Goal: Task Accomplishment & Management: Manage account settings

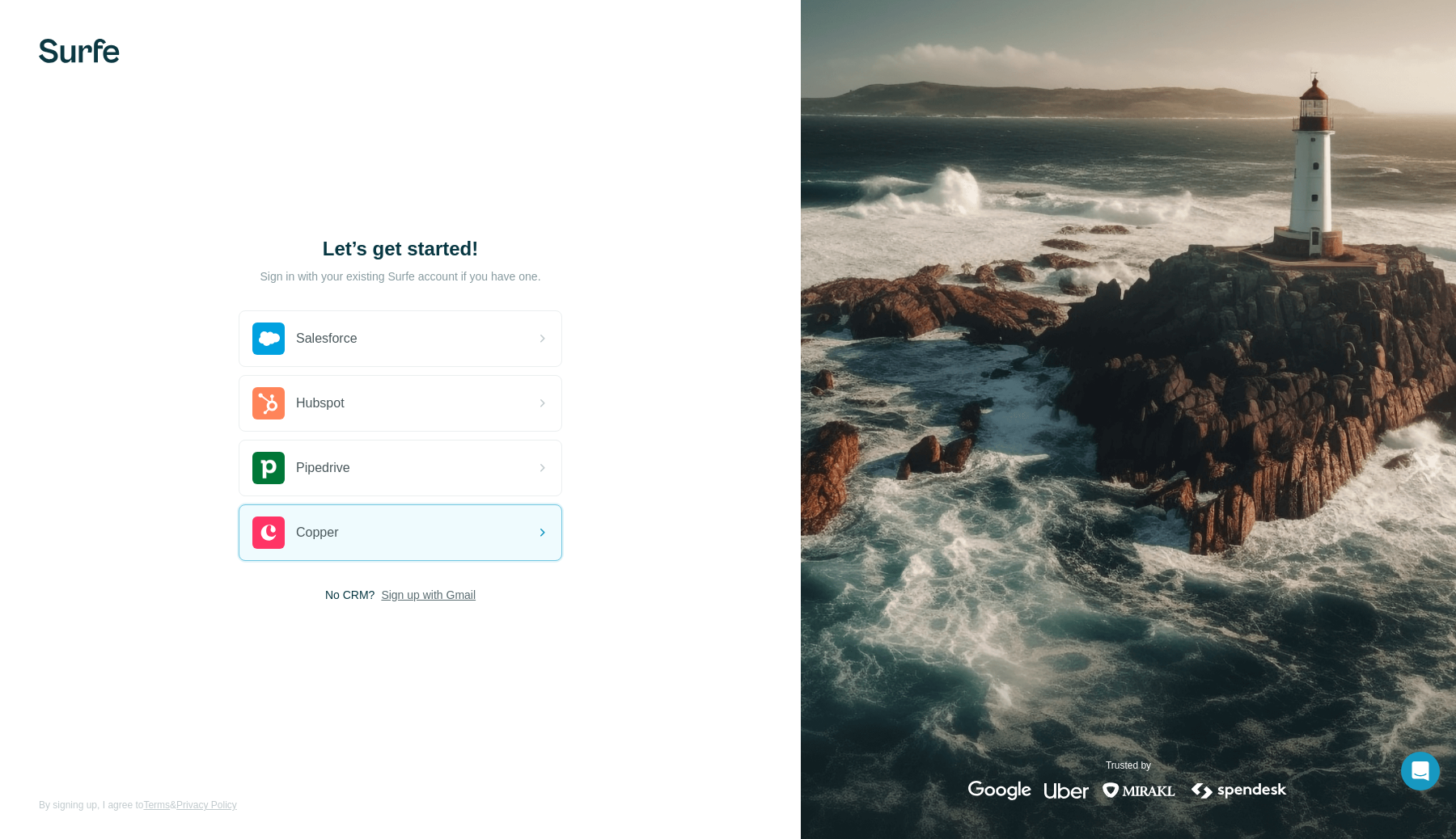
click at [409, 595] on span "Sign up with Gmail" at bounding box center [428, 595] width 95 height 16
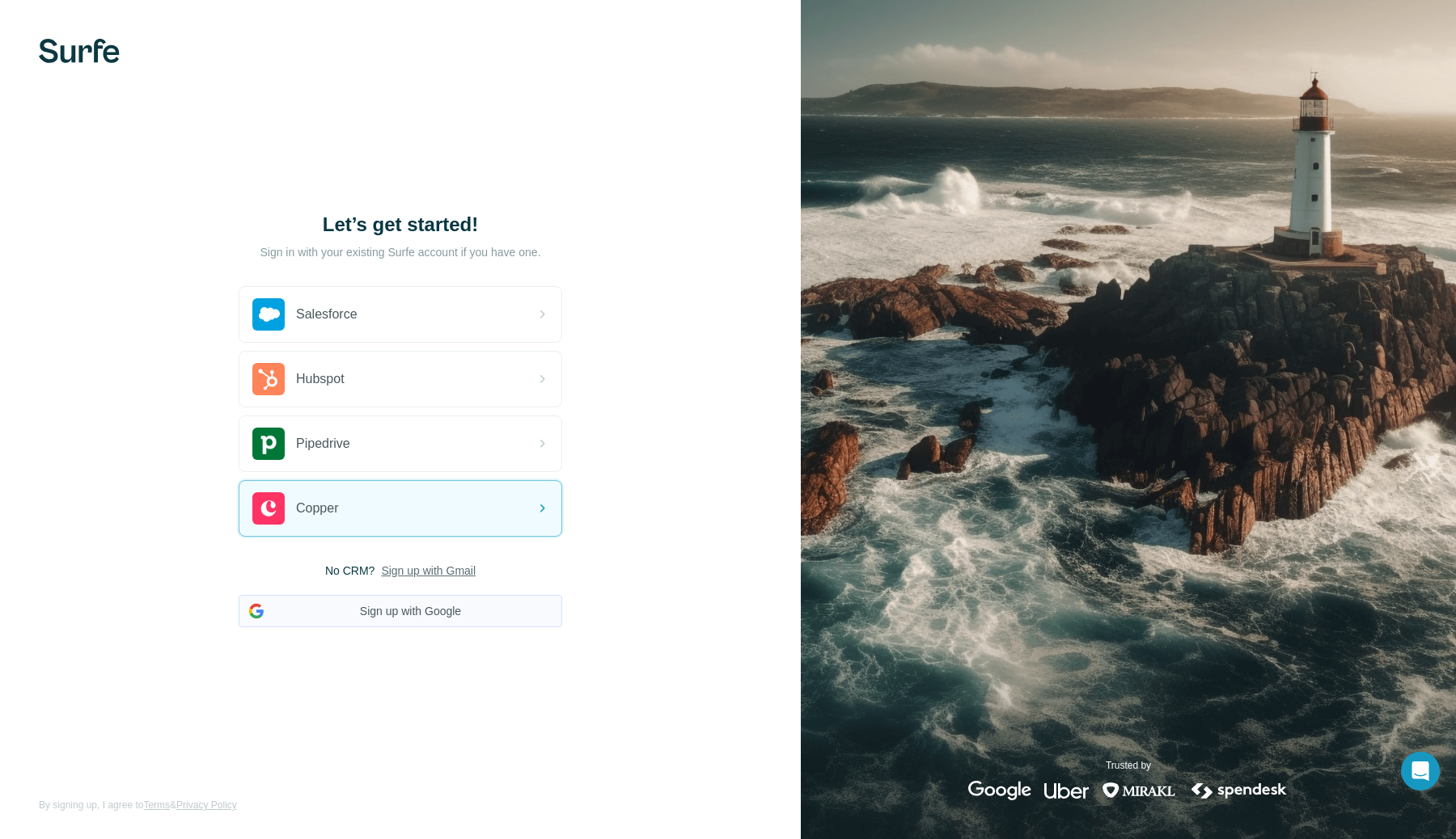
click at [403, 618] on button "Sign up with Google" at bounding box center [400, 611] width 324 height 33
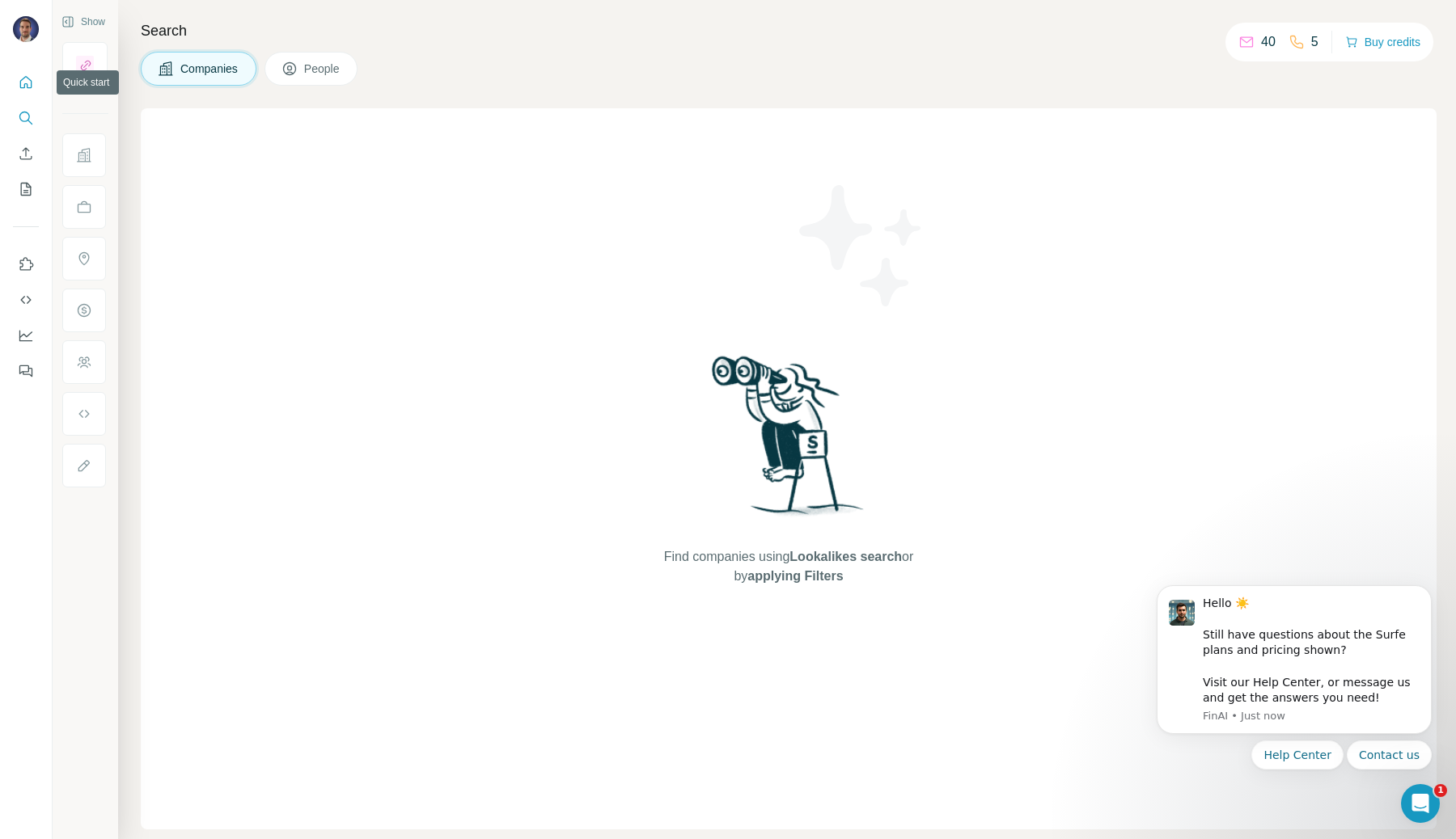
click at [28, 80] on icon "Quick start" at bounding box center [26, 83] width 16 height 16
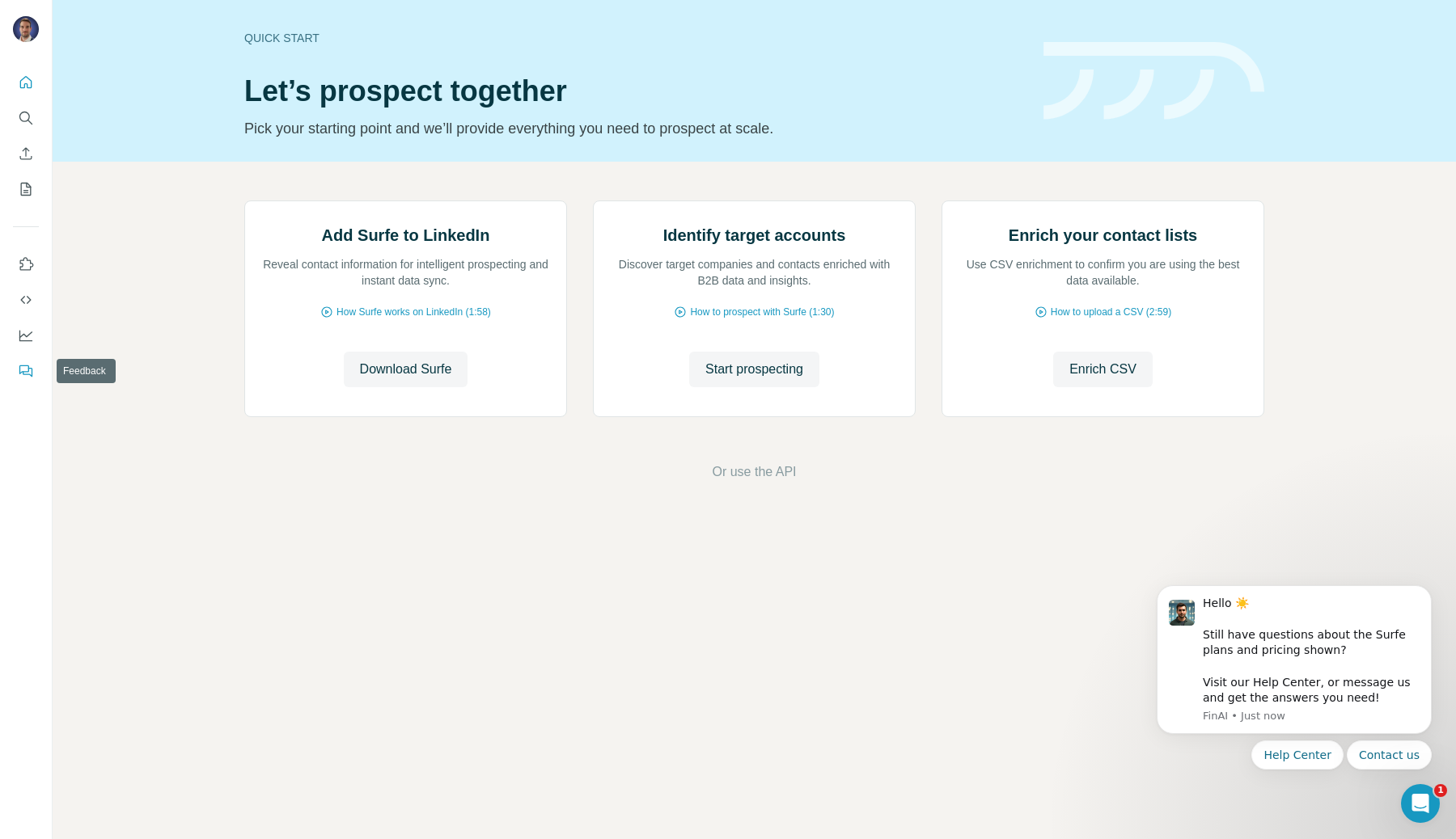
click at [18, 371] on icon "Feedback" at bounding box center [26, 371] width 16 height 16
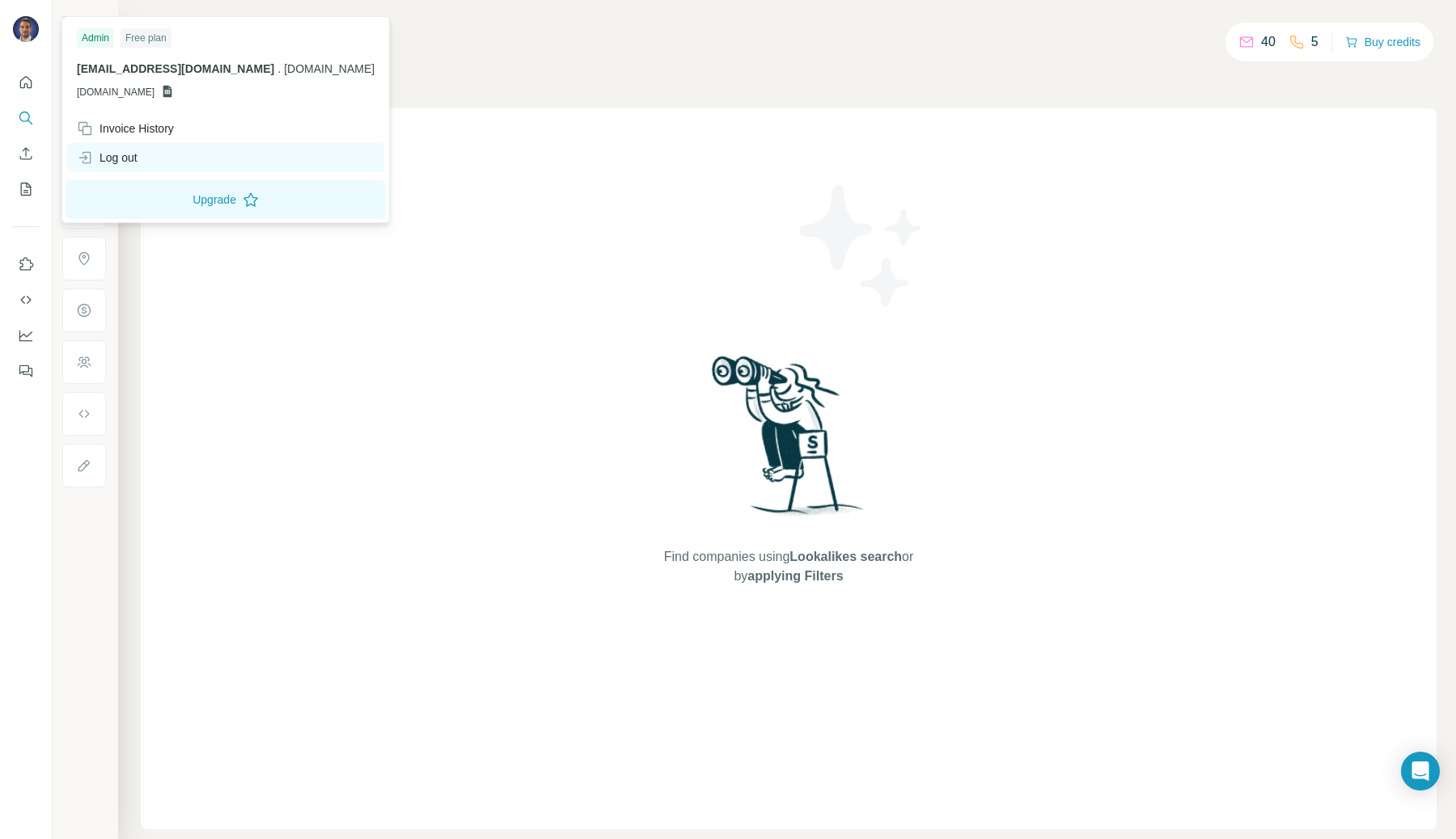
click at [118, 150] on div "Log out" at bounding box center [107, 157] width 61 height 16
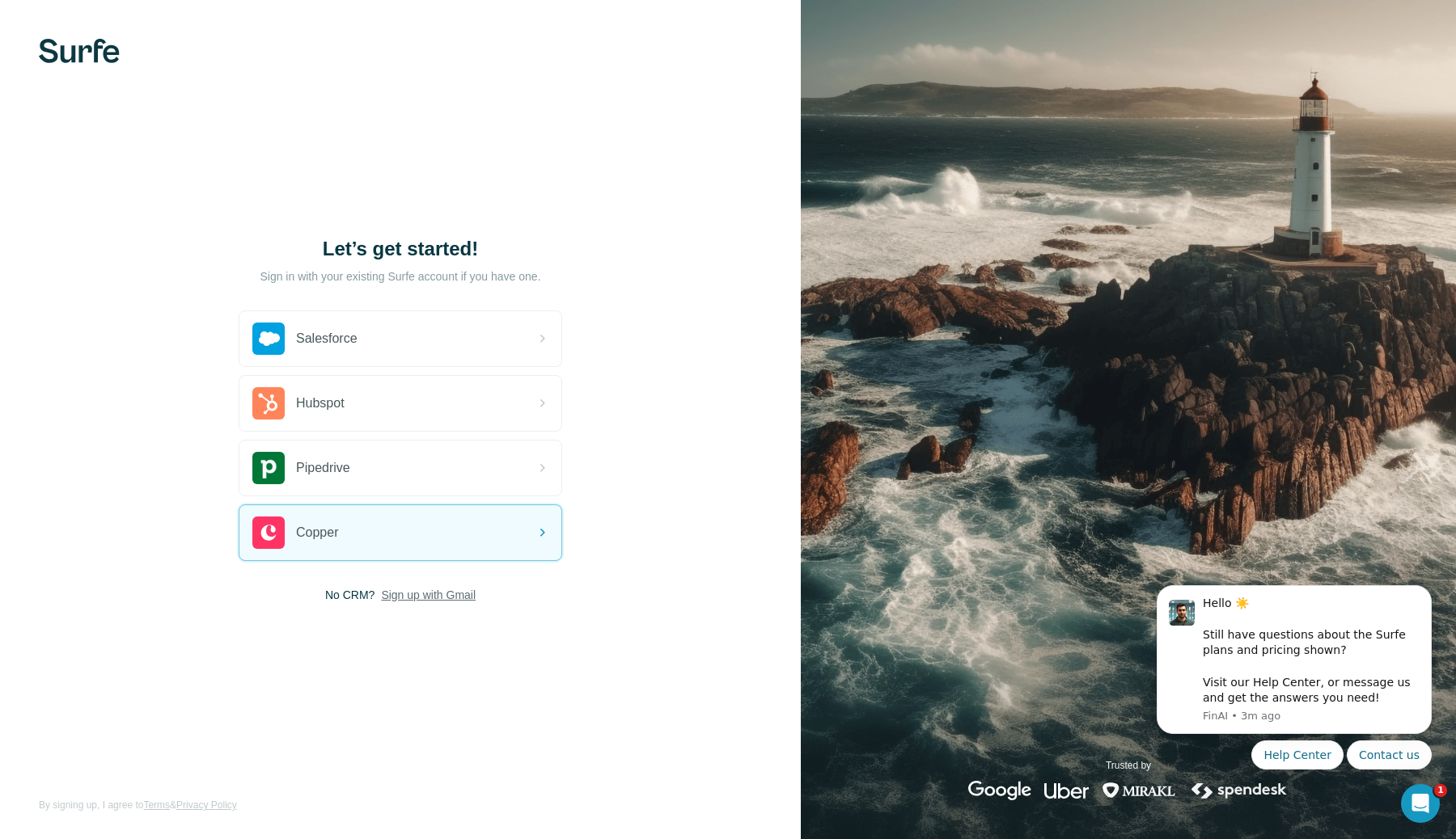
click at [410, 594] on span "Sign up with Gmail" at bounding box center [428, 595] width 95 height 16
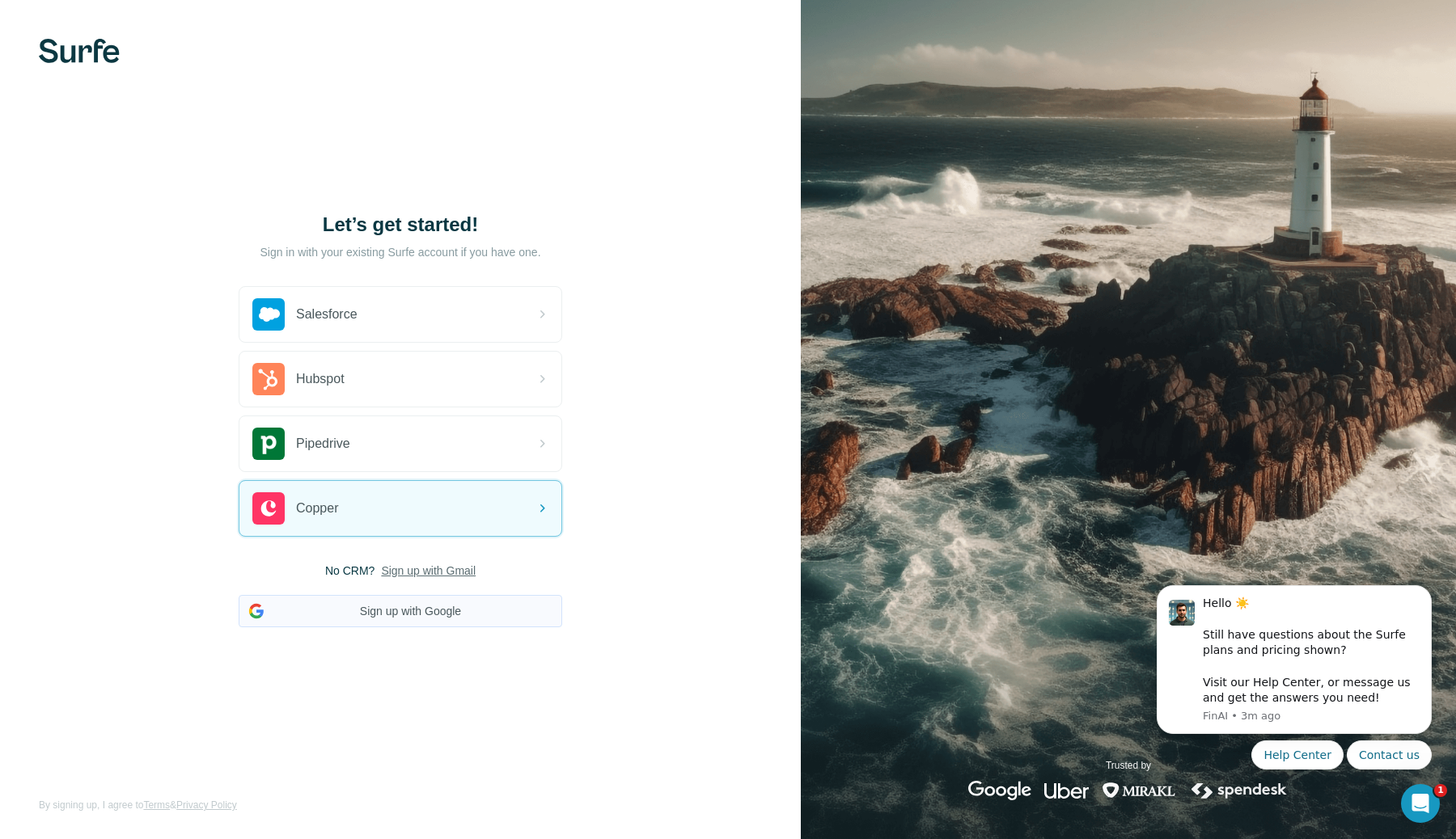
click at [368, 618] on button "Sign up with Google" at bounding box center [400, 611] width 324 height 33
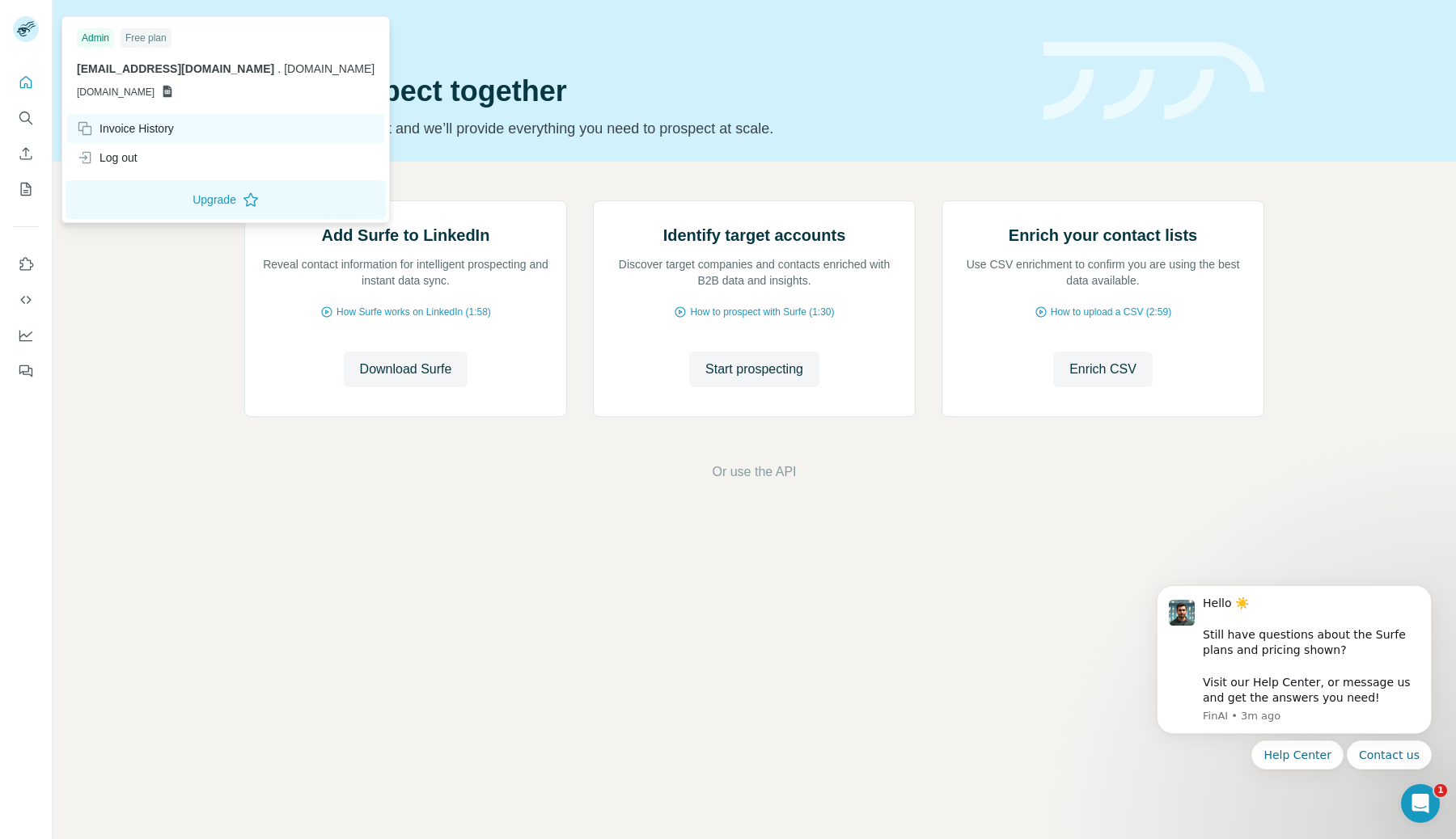
click at [131, 126] on div "Invoice History" at bounding box center [125, 129] width 97 height 16
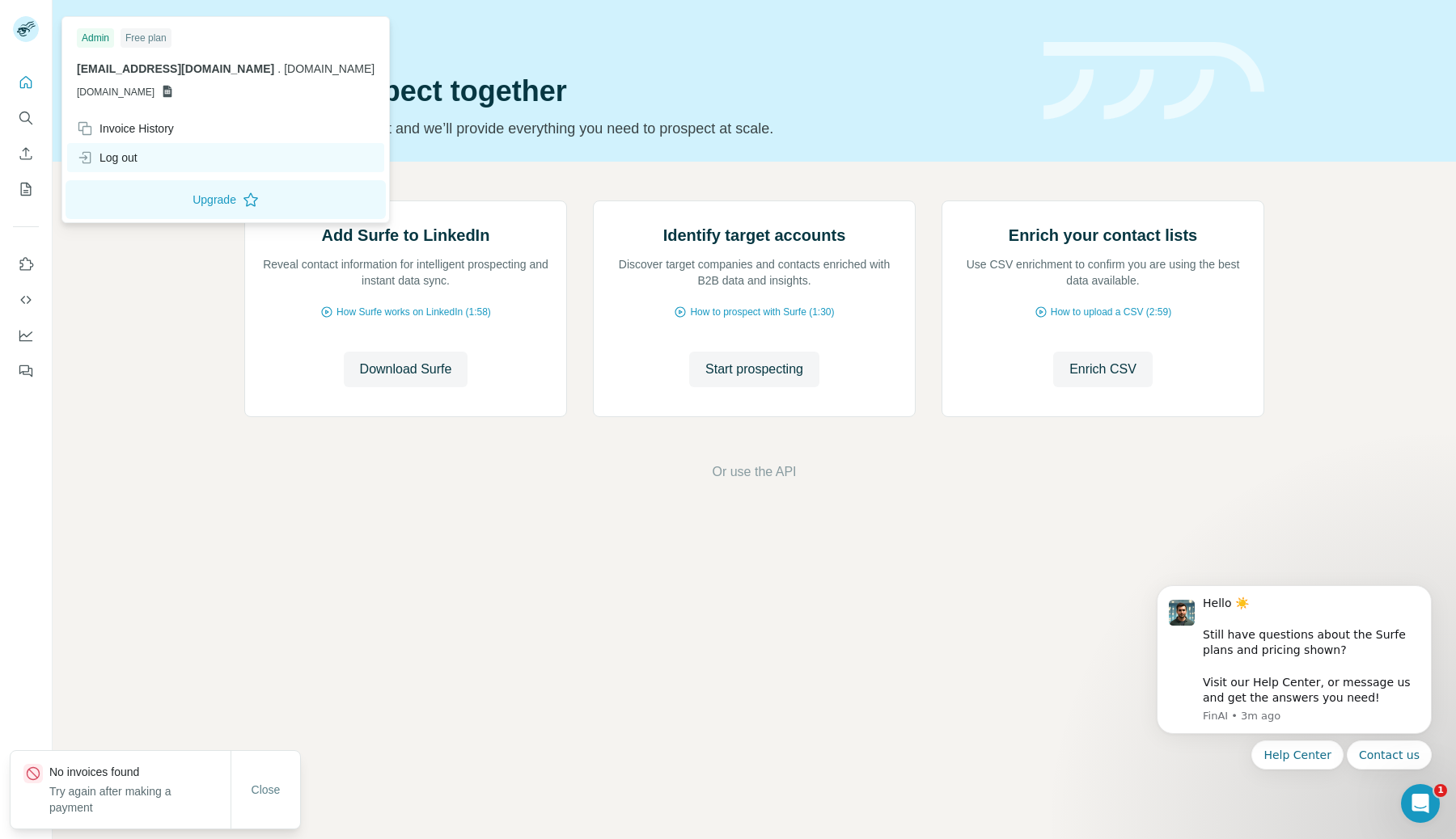
click at [165, 159] on div "Log out" at bounding box center [226, 157] width 317 height 29
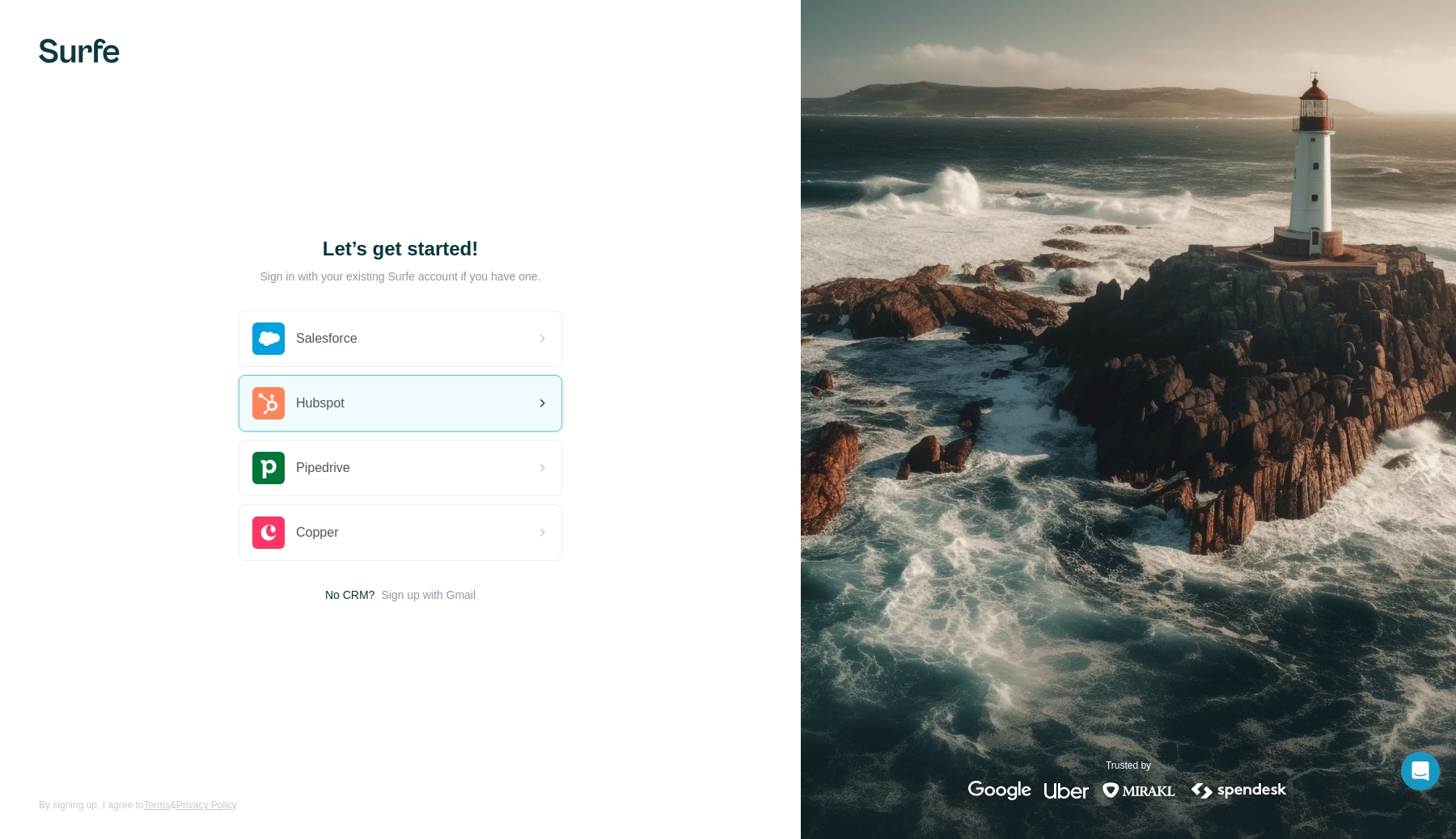
click at [406, 393] on div "Hubspot" at bounding box center [400, 403] width 322 height 55
